Goal: Transaction & Acquisition: Subscribe to service/newsletter

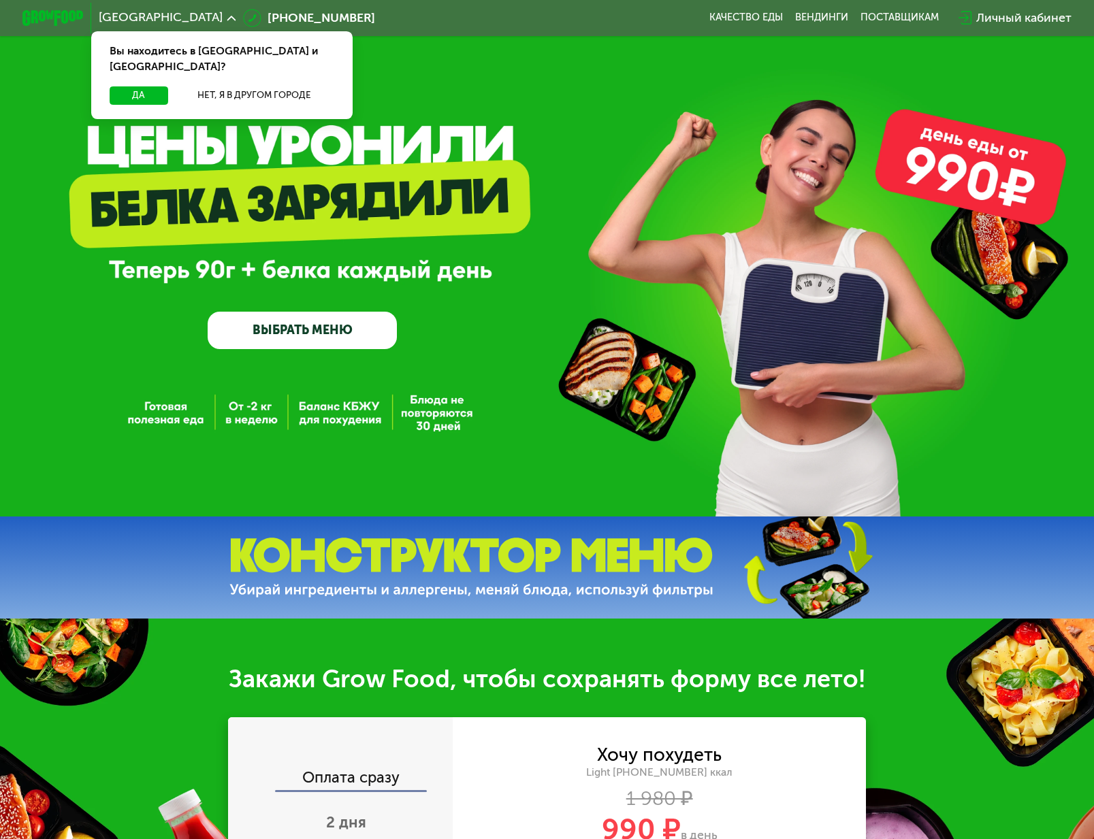
click at [285, 69] on div "Вы находитесь в [GEOGRAPHIC_DATA] и [GEOGRAPHIC_DATA]?" at bounding box center [221, 58] width 261 height 54
click at [285, 86] on button "Нет, я в другом городе" at bounding box center [254, 95] width 160 height 18
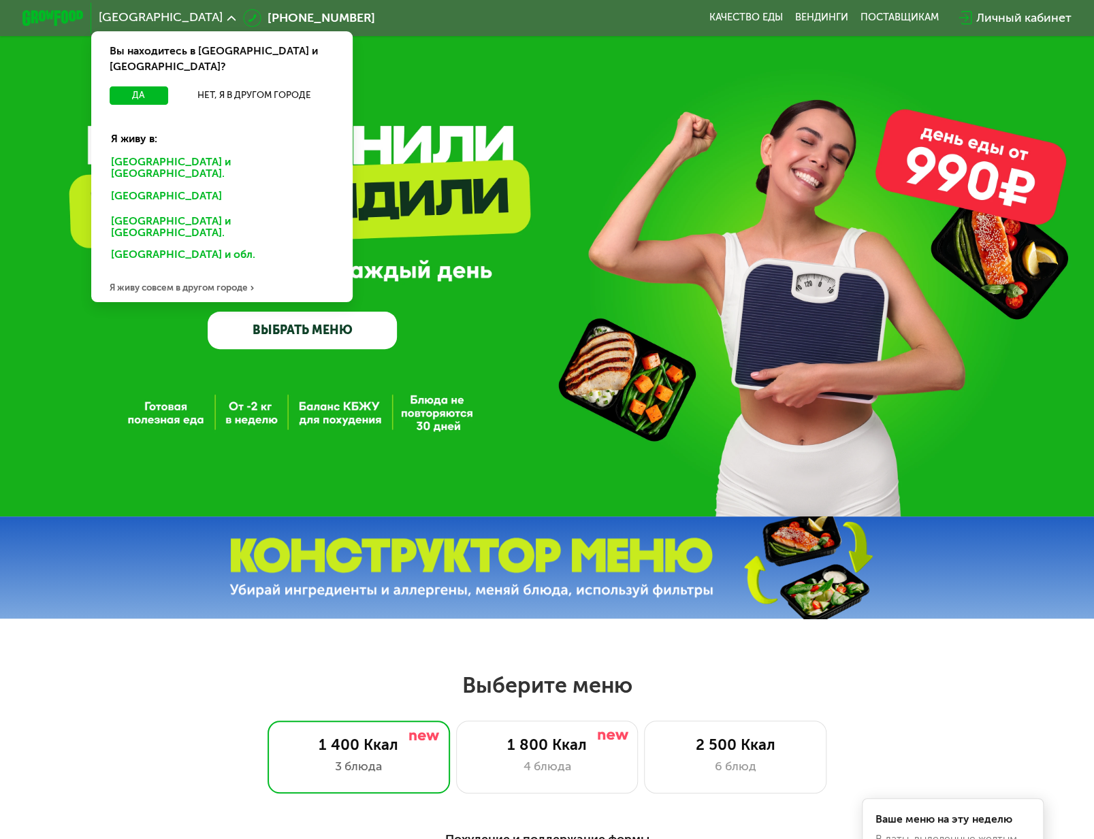
click at [206, 186] on div "[GEOGRAPHIC_DATA] и [GEOGRAPHIC_DATA]." at bounding box center [218, 198] width 237 height 25
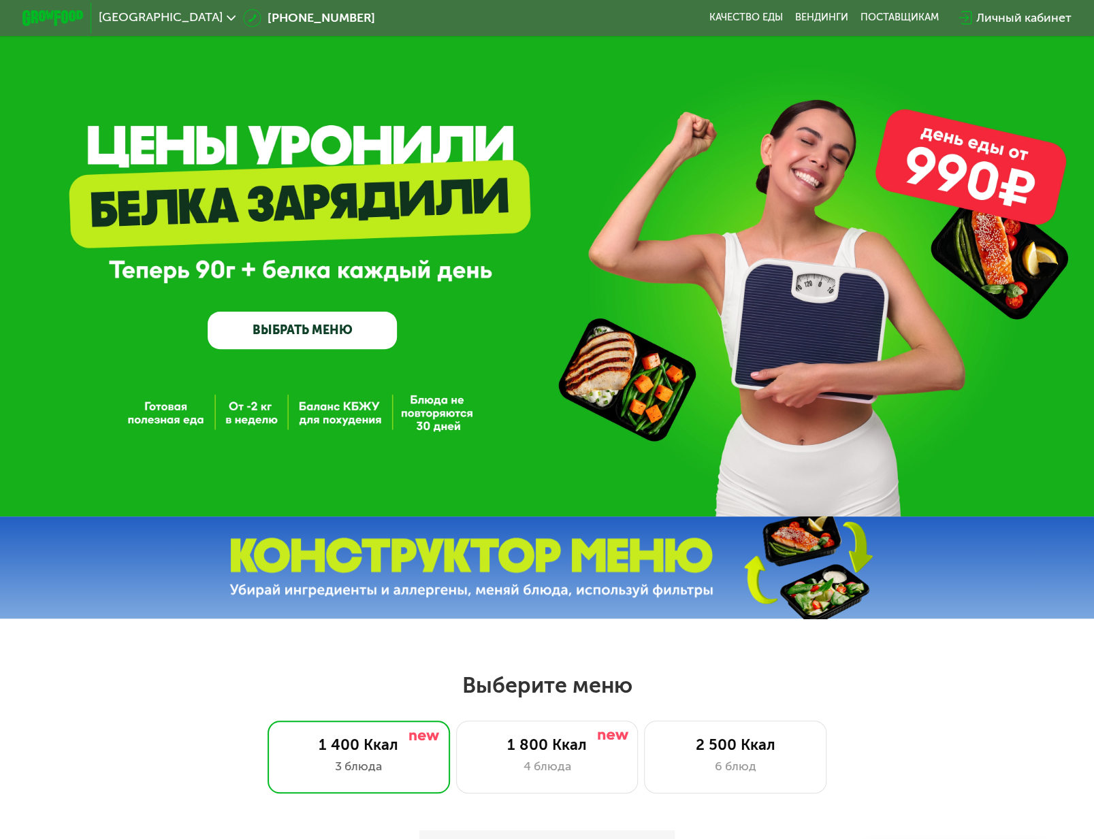
click at [204, 186] on div "[GEOGRAPHIC_DATA] и [GEOGRAPHIC_DATA]." at bounding box center [218, 198] width 237 height 25
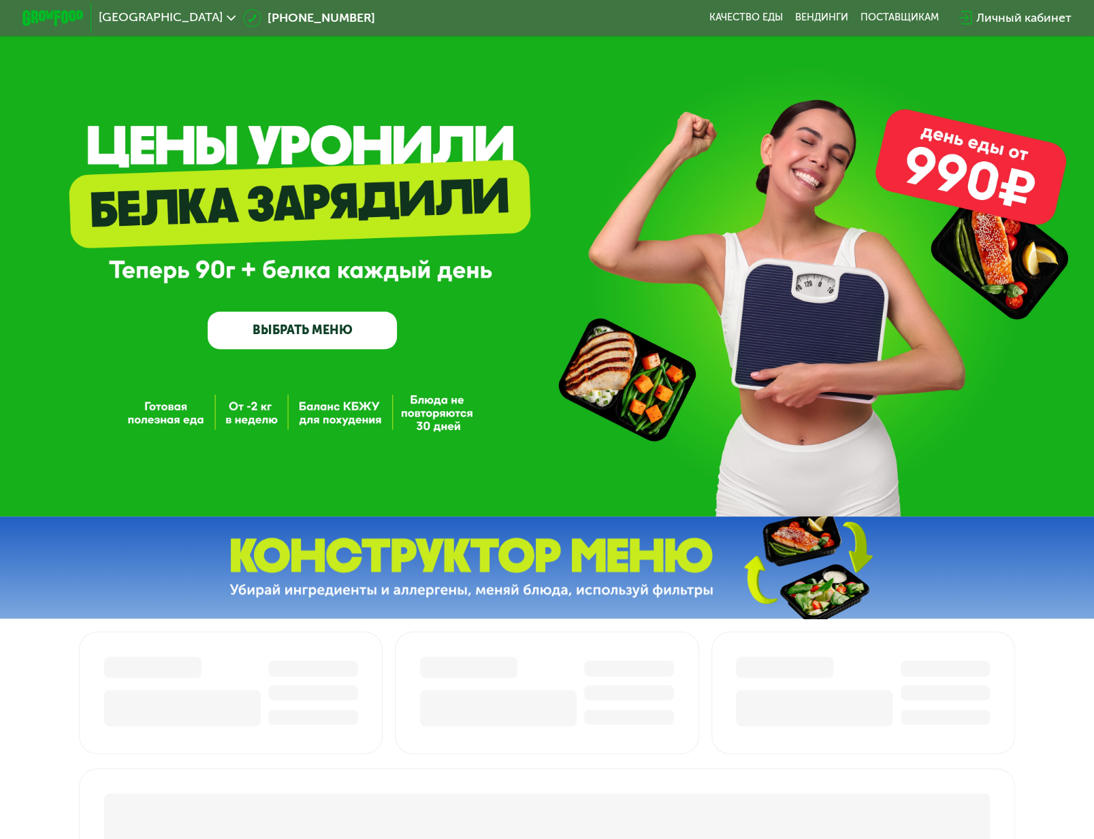
click at [300, 327] on link "ВЫБРАТЬ МЕНЮ" at bounding box center [302, 331] width 189 height 38
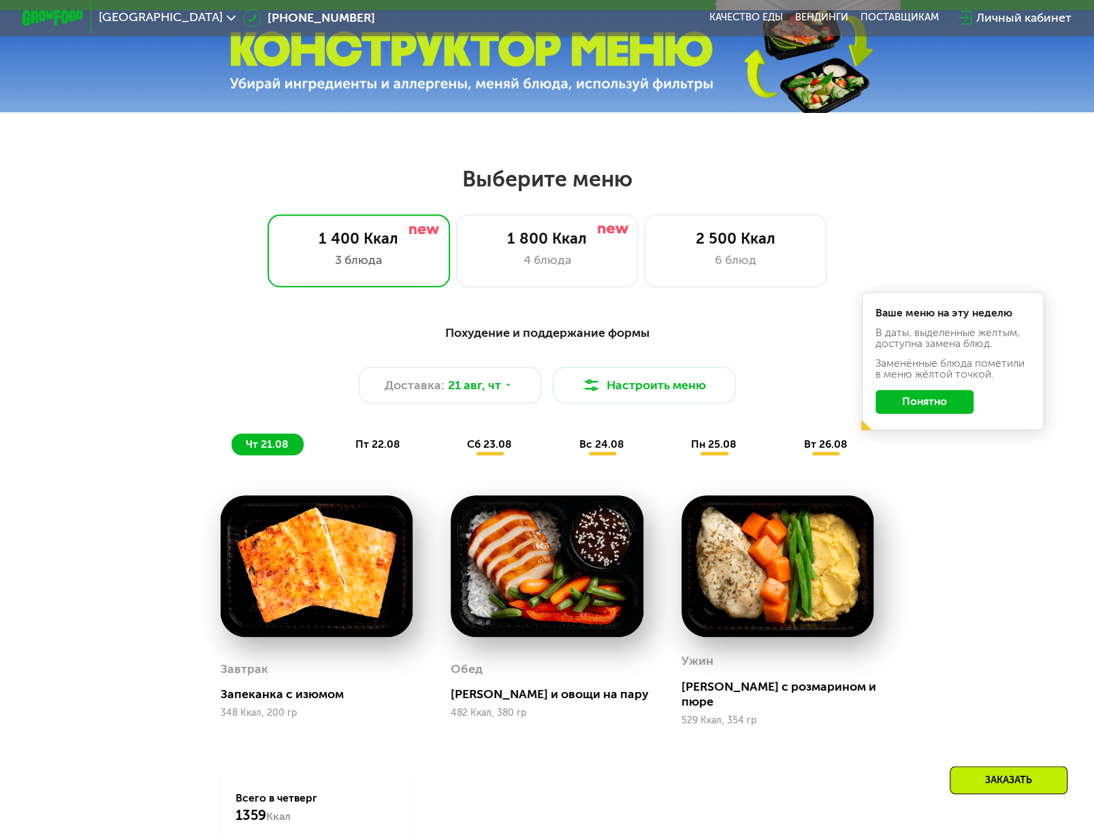
scroll to position [641, 0]
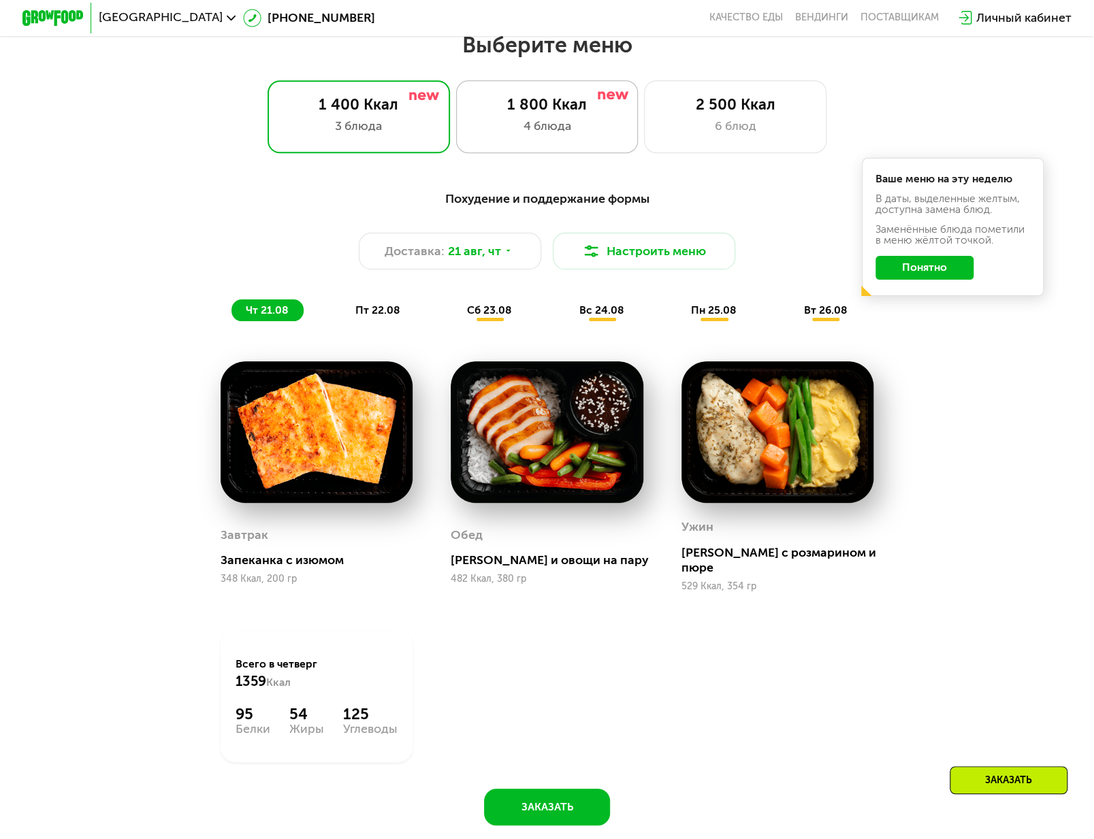
click at [496, 128] on div "4 блюда" at bounding box center [547, 126] width 150 height 18
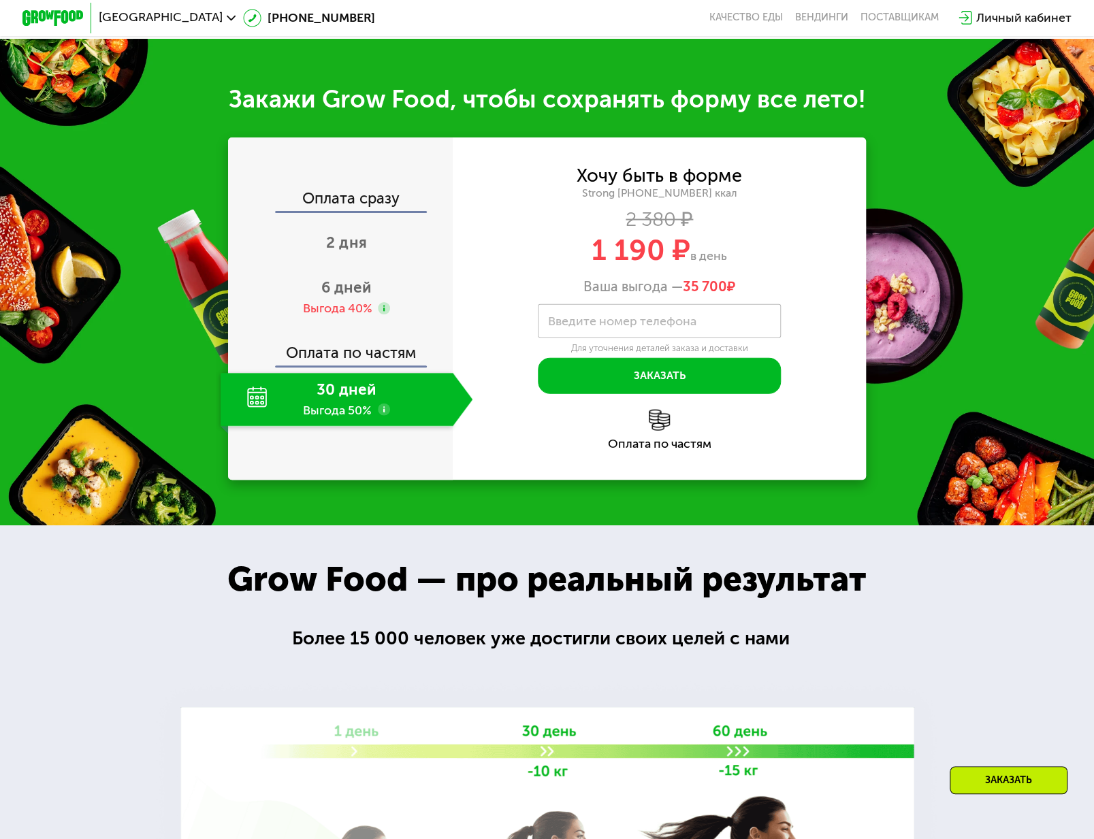
scroll to position [1458, 0]
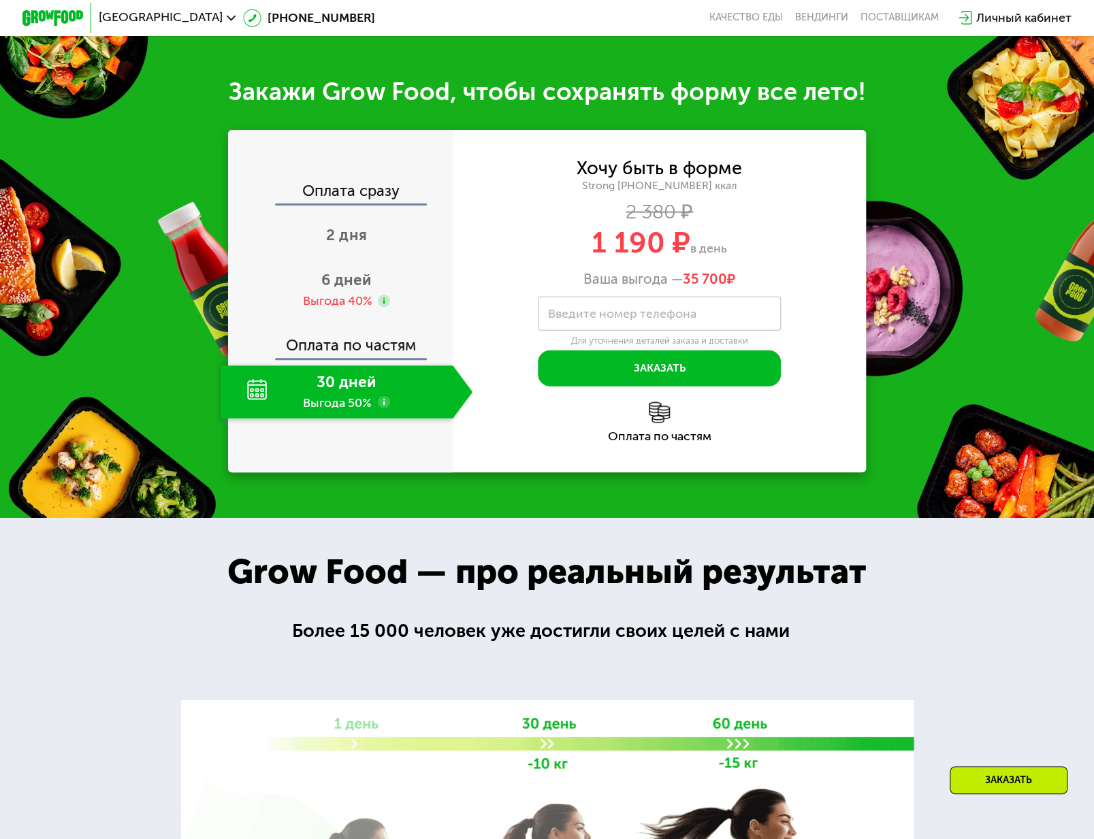
click at [347, 419] on div "30 дней Выгода 50%" at bounding box center [337, 392] width 232 height 53
click at [379, 409] on use at bounding box center [384, 402] width 12 height 12
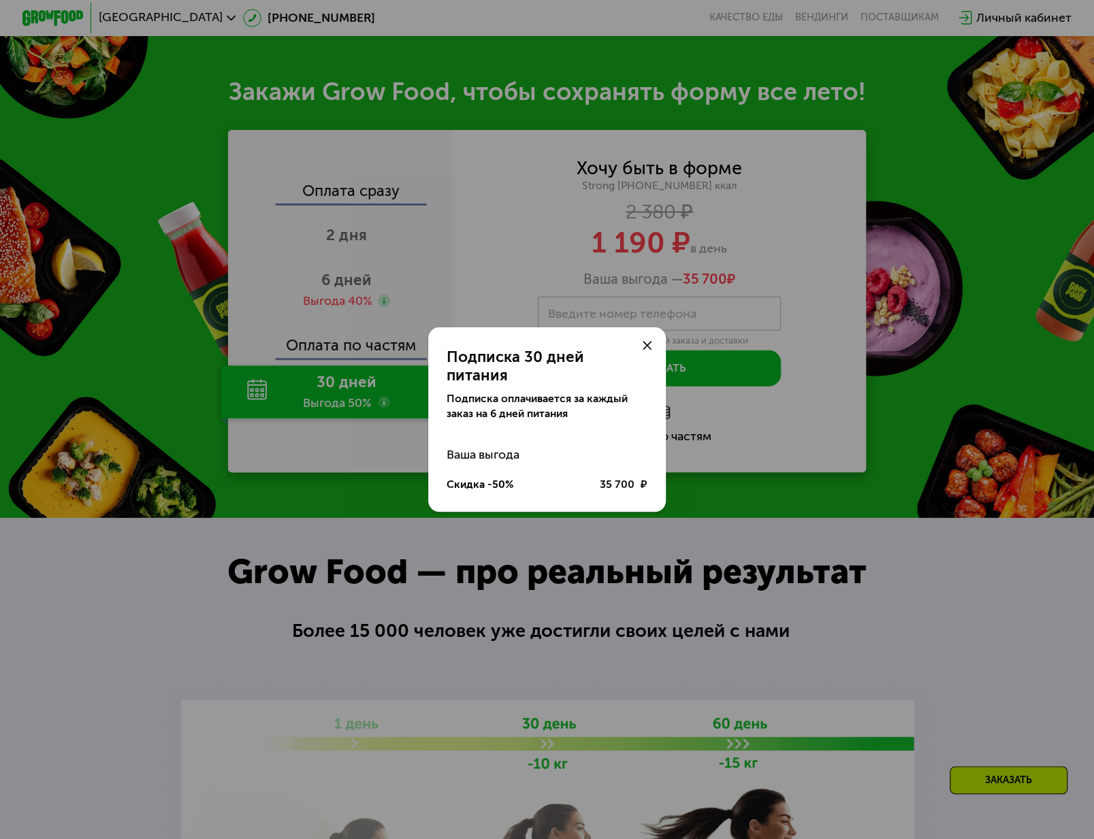
click at [447, 208] on div "Подписка 30 дней питания Подписка оплачивается за каждый заказ на 6 дней питани…" at bounding box center [547, 419] width 1094 height 839
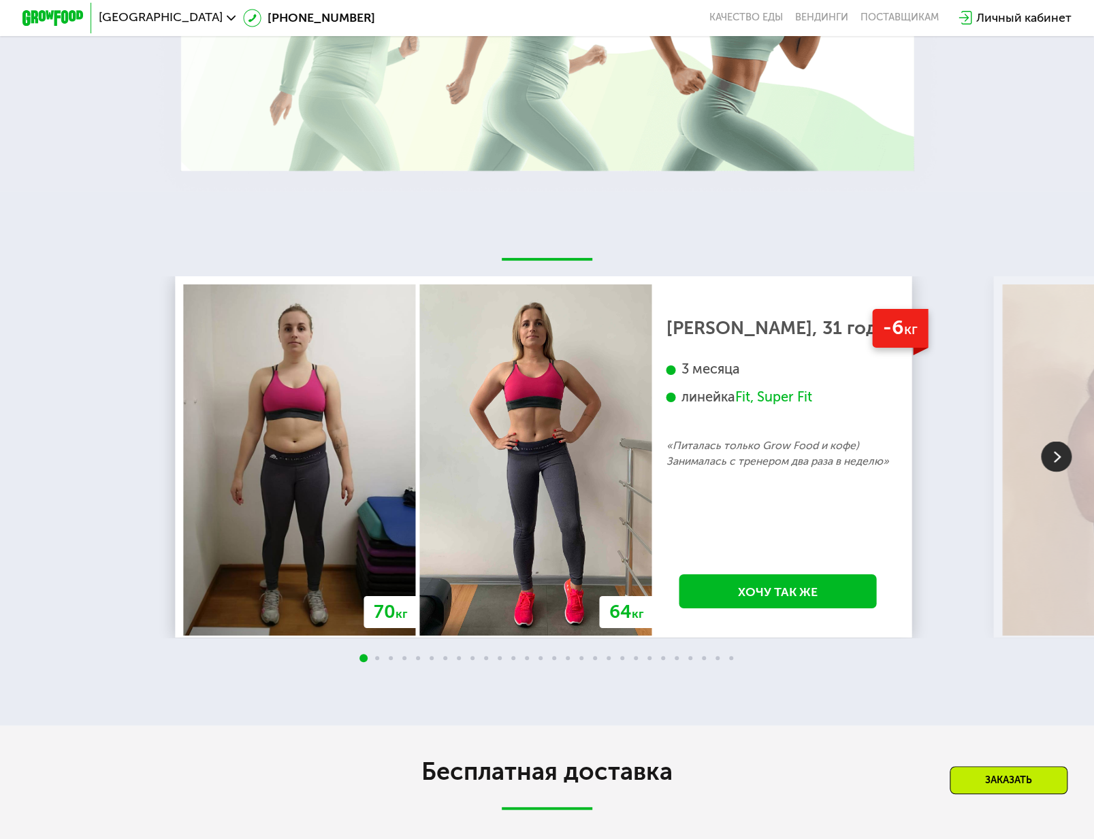
scroll to position [2411, 0]
